Goal: Find specific page/section: Find specific page/section

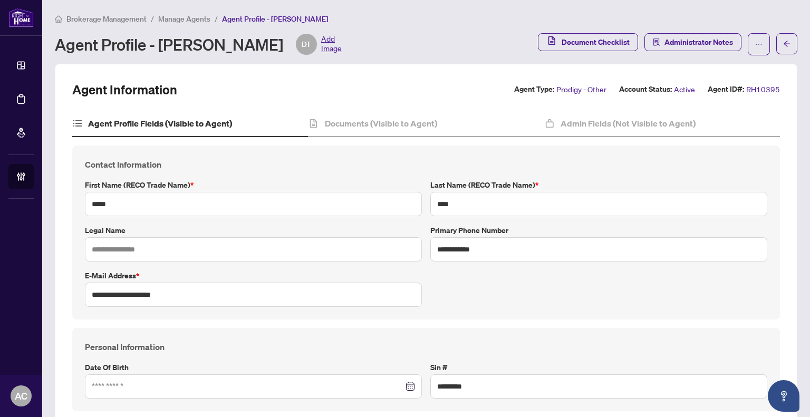
click at [186, 16] on span "Manage Agents" at bounding box center [184, 18] width 52 height 9
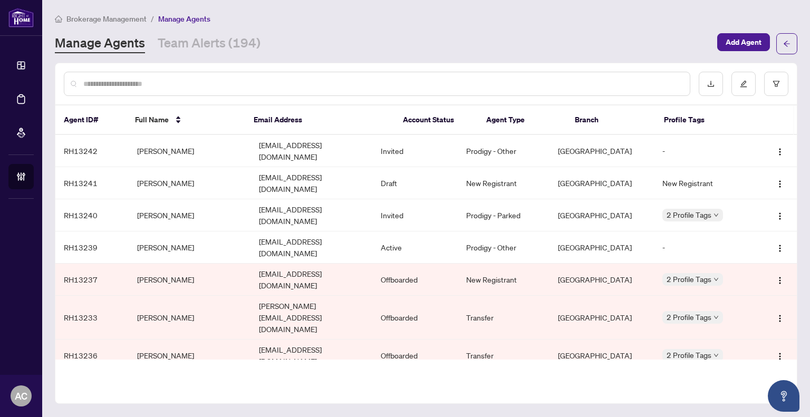
click at [160, 78] on input "text" at bounding box center [382, 84] width 598 height 12
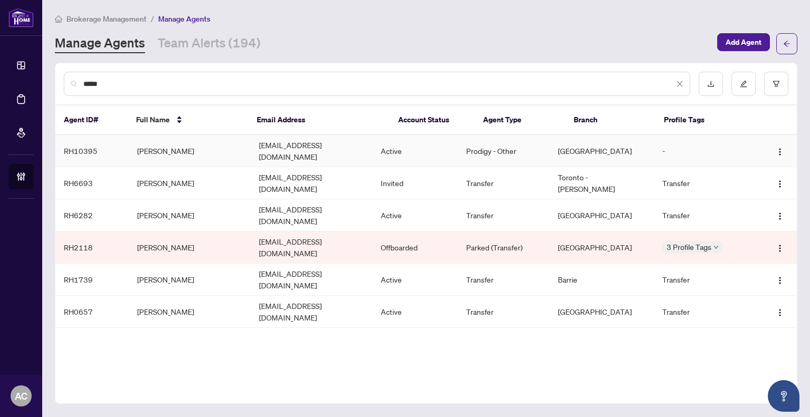
type input "*****"
click at [372, 149] on td "[EMAIL_ADDRESS][DOMAIN_NAME]" at bounding box center [311, 151] width 122 height 32
